Goal: Navigation & Orientation: Find specific page/section

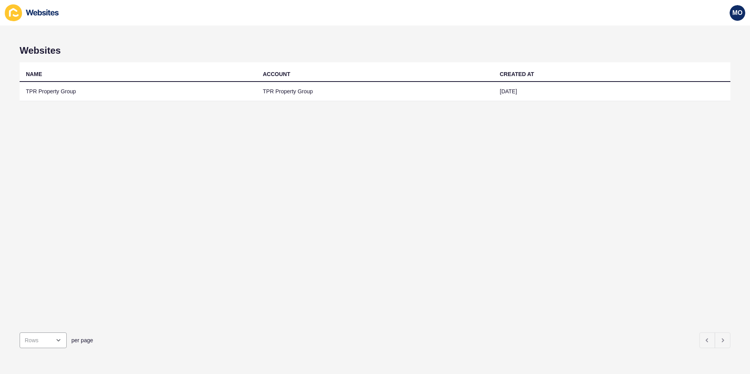
drag, startPoint x: 146, startPoint y: 218, endPoint x: 149, endPoint y: 213, distance: 6.2
click at [146, 217] on div "NAME ACCOUNT CREATED AT TPR Property Group TPR Property Group [DATE]" at bounding box center [375, 194] width 711 height 264
click at [735, 13] on span "MO" at bounding box center [738, 13] width 10 height 8
click at [706, 29] on link "[PERSON_NAME]" at bounding box center [720, 30] width 58 height 17
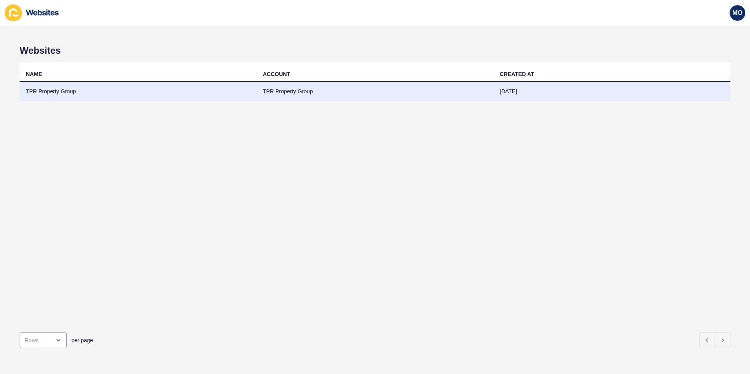
click at [57, 91] on td "TPR Property Group" at bounding box center [138, 91] width 237 height 19
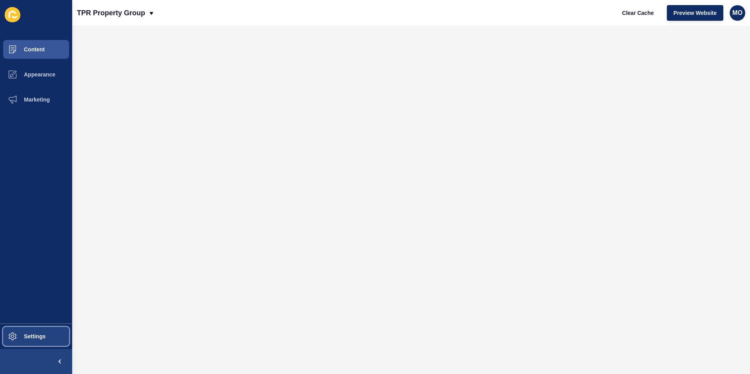
click at [29, 335] on span "Settings" at bounding box center [22, 337] width 47 height 6
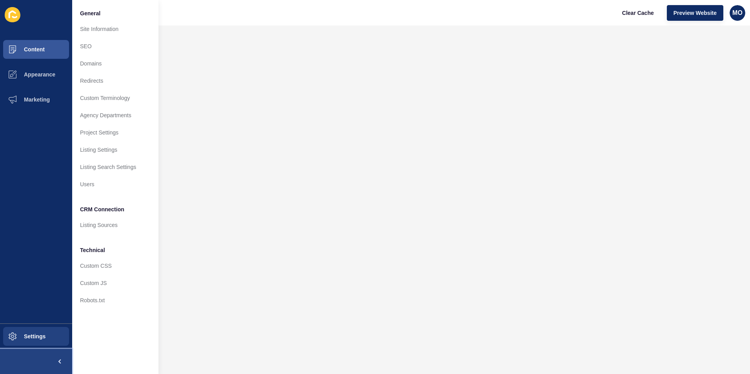
click at [60, 360] on span at bounding box center [59, 361] width 25 height 25
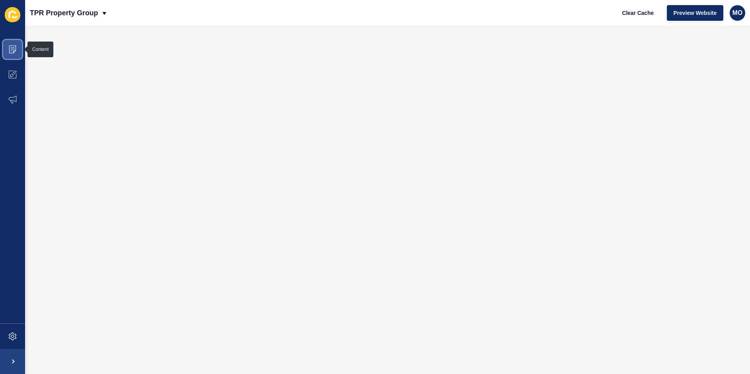
click at [9, 48] on icon at bounding box center [12, 50] width 7 height 8
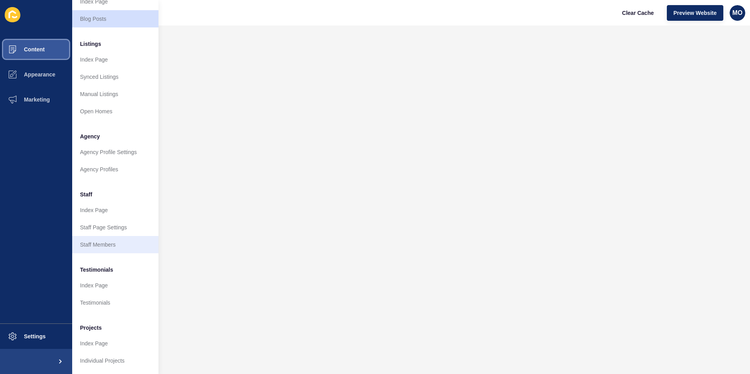
scroll to position [91, 0]
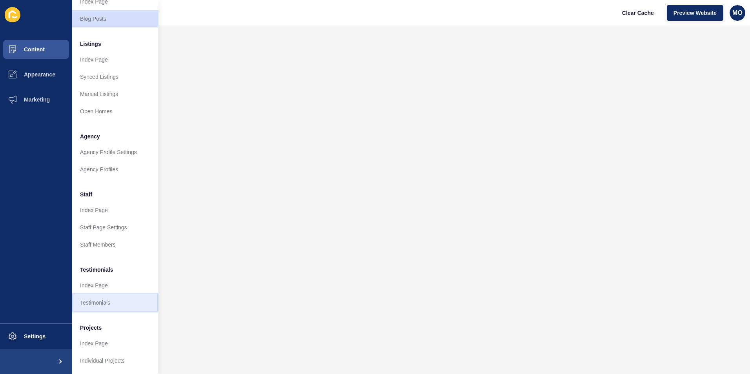
click at [95, 295] on link "Testimonials" at bounding box center [115, 302] width 86 height 17
